Goal: Information Seeking & Learning: Learn about a topic

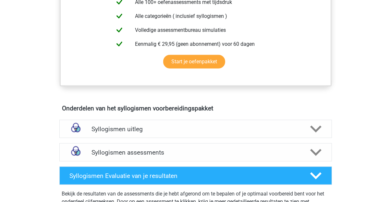
scroll to position [277, 0]
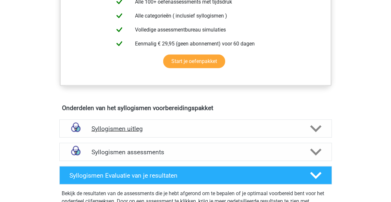
click at [210, 125] on h4 "Syllogismen uitleg" at bounding box center [196, 128] width 208 height 7
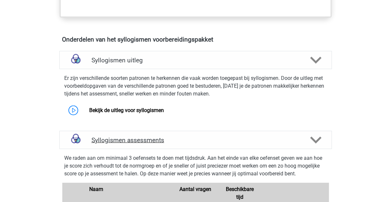
scroll to position [354, 0]
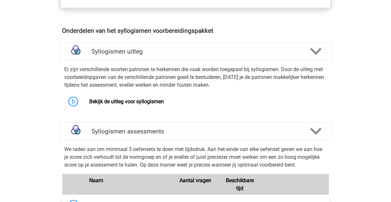
click at [107, 202] on link "Syllogismen set 2" at bounding box center [109, 205] width 41 height 6
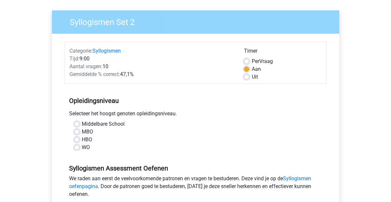
scroll to position [43, 0]
click at [82, 144] on label "WO" at bounding box center [86, 148] width 8 height 8
click at [74, 144] on input "WO" at bounding box center [76, 147] width 5 height 6
radio input "true"
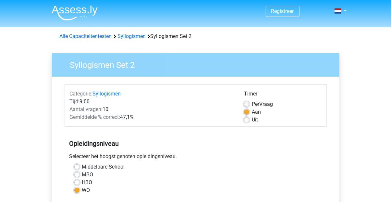
click at [134, 33] on div "Alle Capaciteitentesten Syllogismen Syllogismen Set 2" at bounding box center [195, 36] width 277 height 8
copy div "Syllogismen"
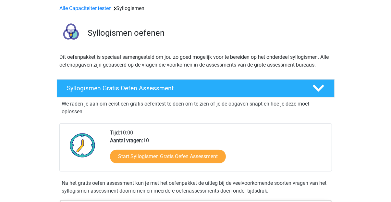
scroll to position [25, 0]
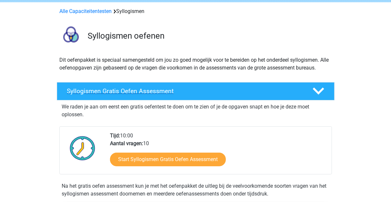
click at [317, 85] on div at bounding box center [318, 90] width 22 height 11
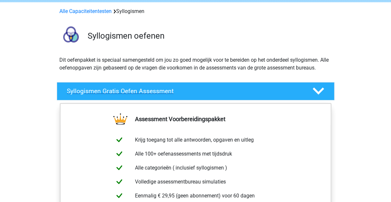
click at [317, 85] on div at bounding box center [318, 90] width 22 height 11
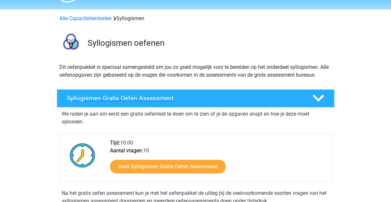
scroll to position [18, 0]
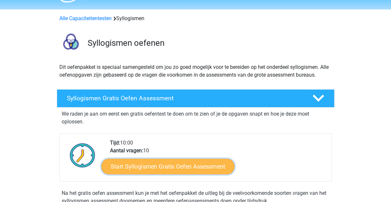
click at [132, 158] on link "Start Syllogismen Gratis Oefen Assessment" at bounding box center [167, 166] width 133 height 16
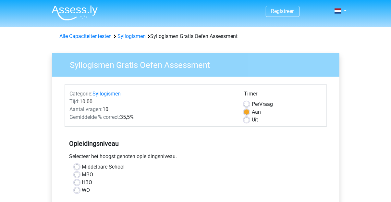
scroll to position [44, 0]
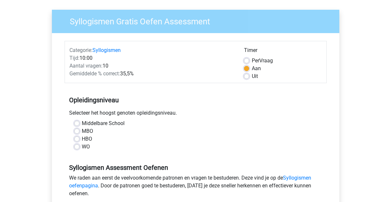
click at [82, 143] on label "WO" at bounding box center [86, 147] width 8 height 8
click at [74, 143] on input "WO" at bounding box center [76, 146] width 5 height 6
radio input "true"
click at [214, 191] on div "Categorie: Syllogismen Tijd: 10:00 Aantal vragen: 10 Gemiddelde % correct: 35,5…" at bounding box center [196, 156] width 278 height 247
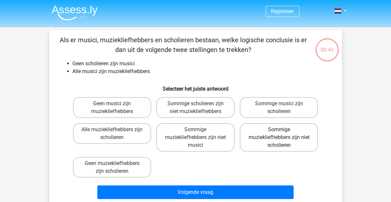
click at [277, 123] on label "Sommige muziekliefhebbers zijn niet scholieren" at bounding box center [279, 137] width 78 height 29
click at [279, 130] on input "Sommige muziekliefhebbers zijn niet scholieren" at bounding box center [281, 132] width 4 height 4
radio input "true"
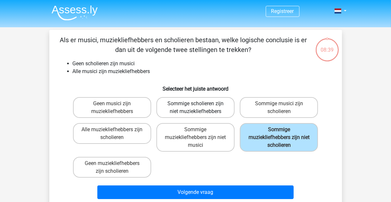
click at [193, 97] on label "Sommige scholieren zijn niet muziekliefhebbers" at bounding box center [196, 107] width 78 height 21
click at [195, 104] on input "Sommige scholieren zijn niet muziekliefhebbers" at bounding box center [197, 106] width 4 height 4
radio input "true"
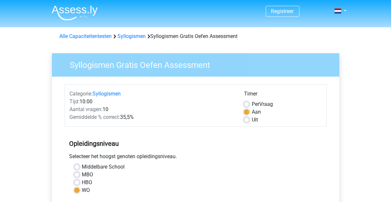
click at [139, 32] on div "Alle Capaciteitentesten Syllogismen Syllogismen Gratis Oefen Assessment" at bounding box center [195, 36] width 277 height 8
